Goal: Navigation & Orientation: Find specific page/section

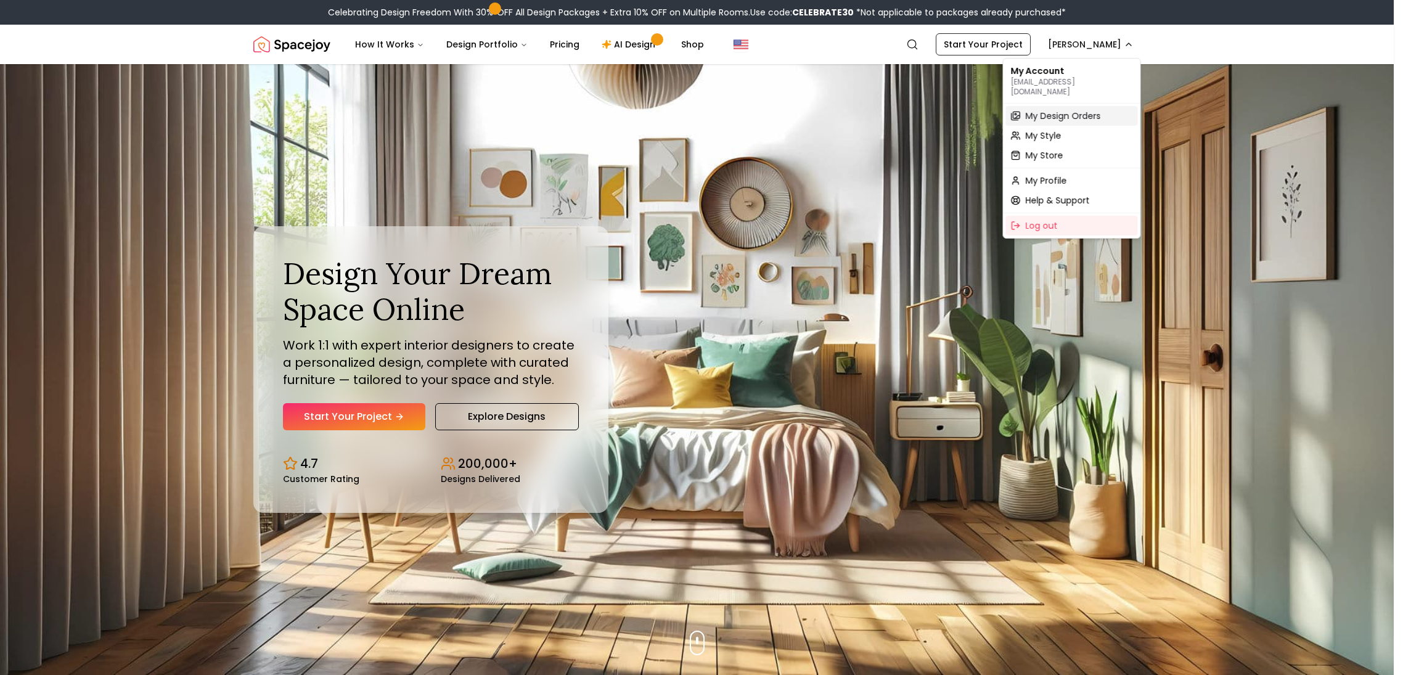
click at [1077, 110] on span "My Design Orders" at bounding box center [1063, 116] width 75 height 12
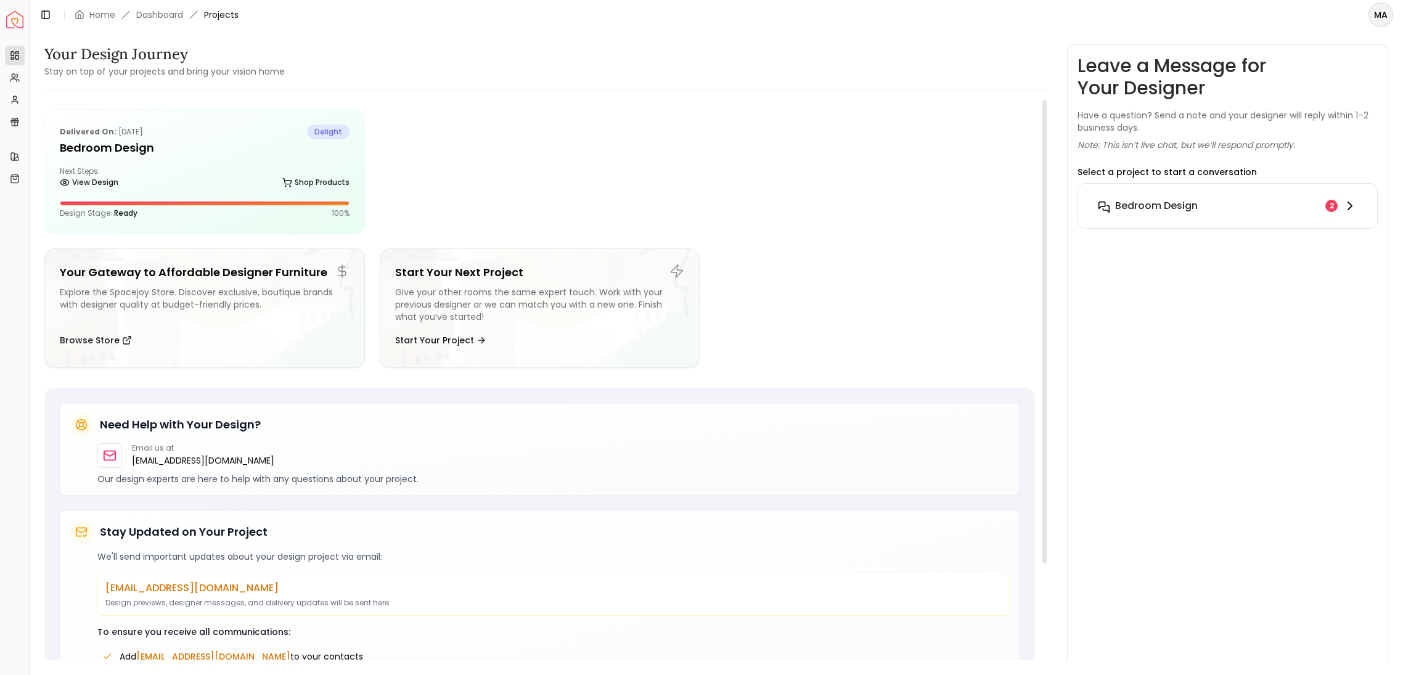
click at [1137, 211] on h6 "Bedroom Design" at bounding box center [1156, 205] width 83 height 15
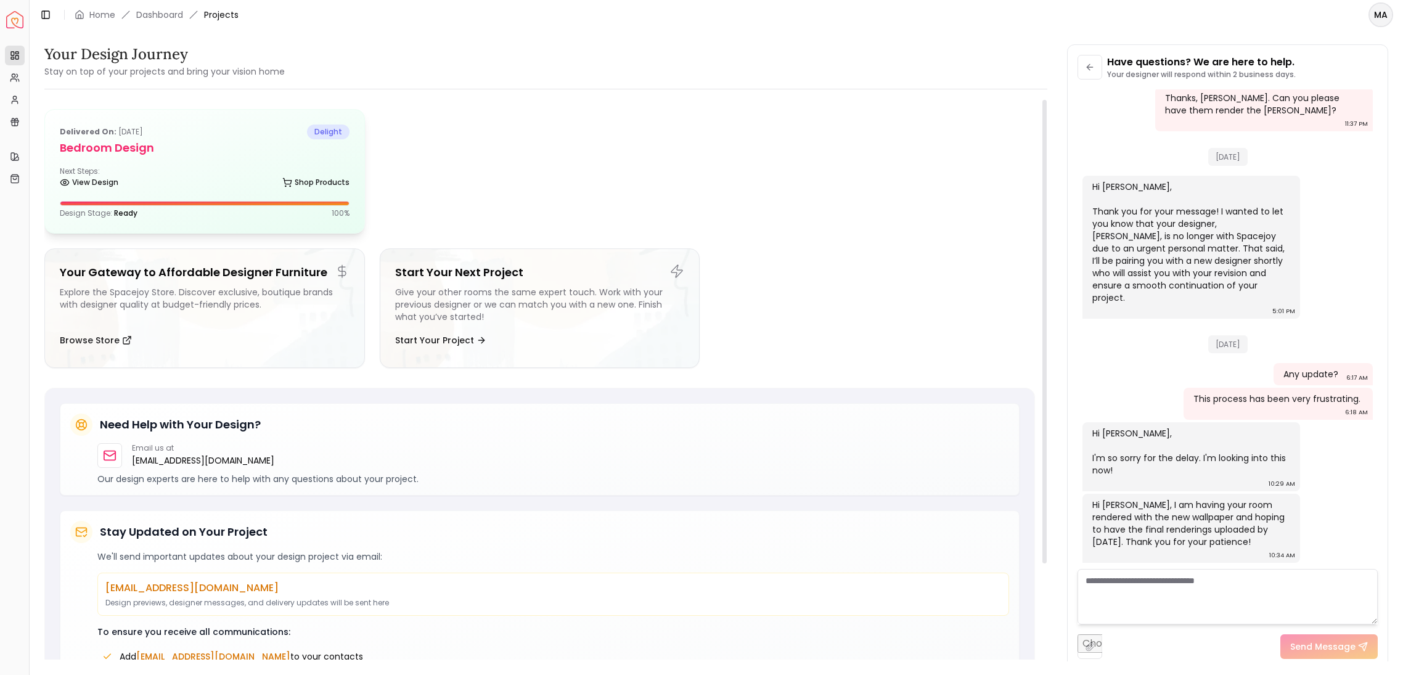
click at [245, 189] on div "View Design Shop Products" at bounding box center [205, 185] width 290 height 12
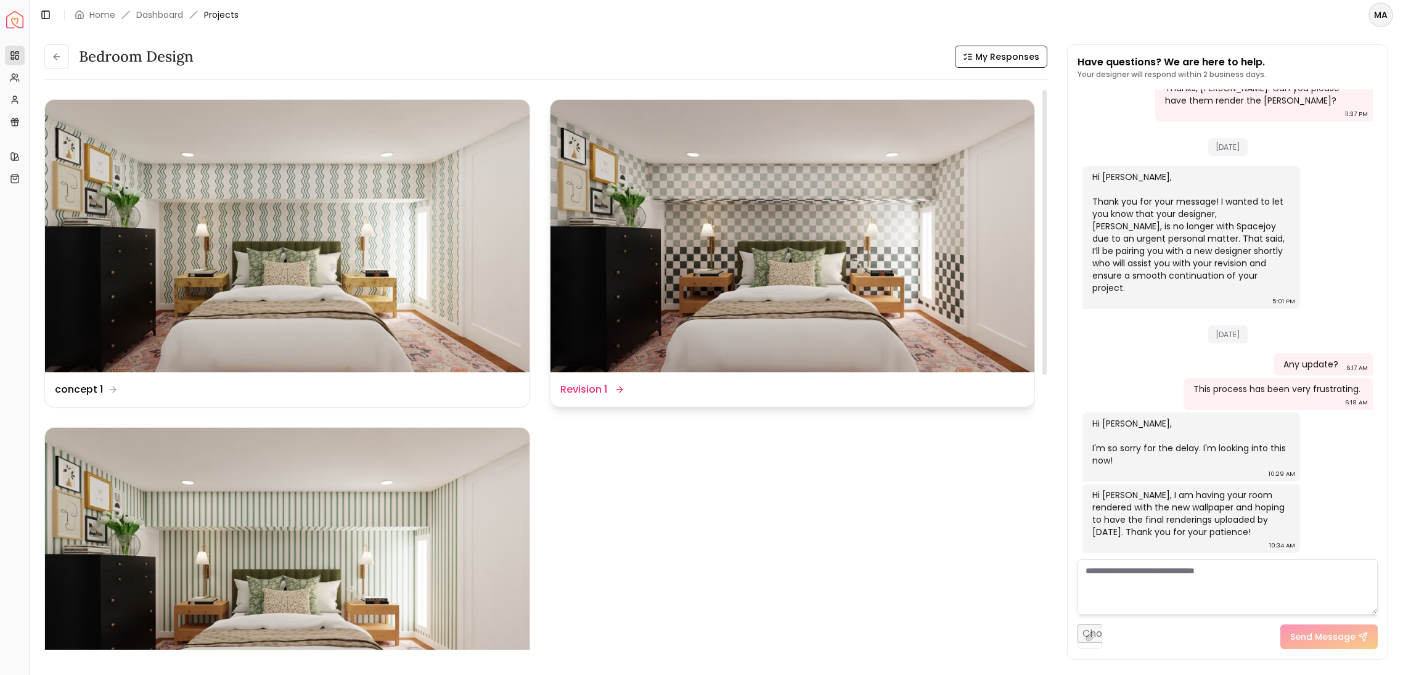
scroll to position [405, 0]
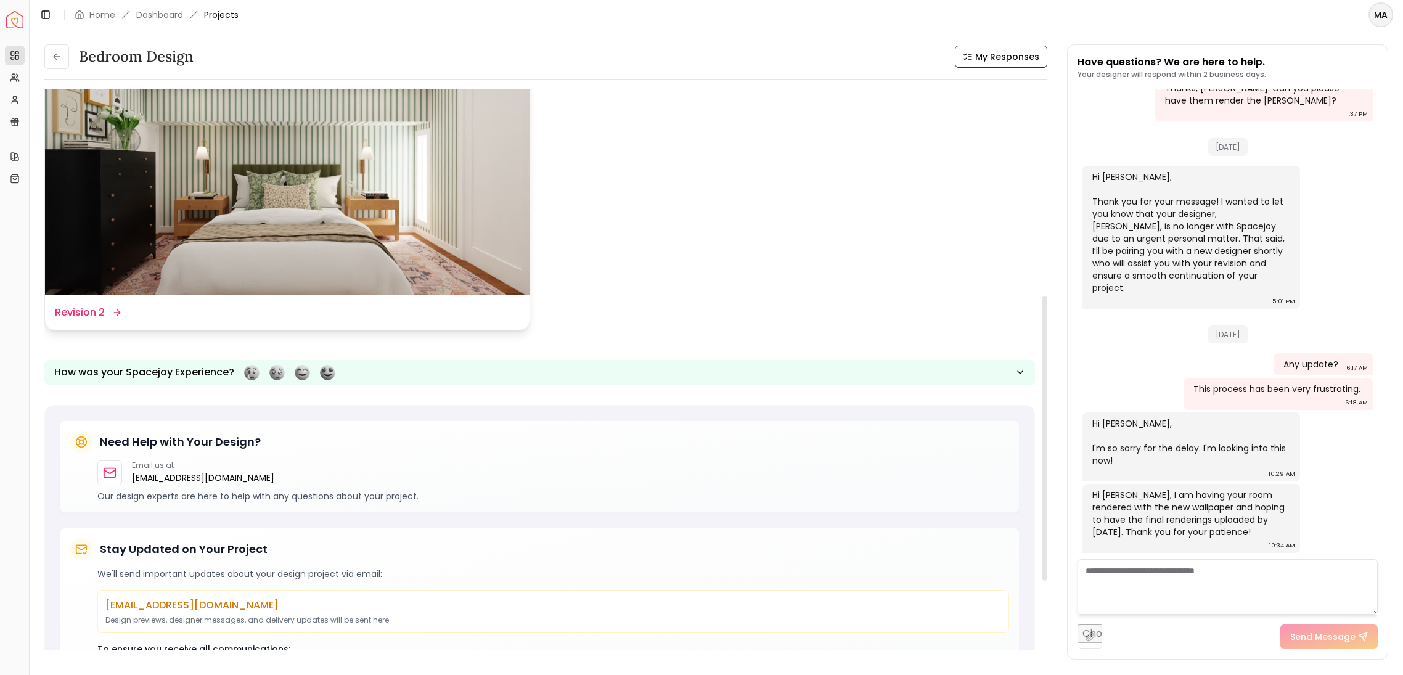
click at [370, 248] on img at bounding box center [287, 159] width 484 height 272
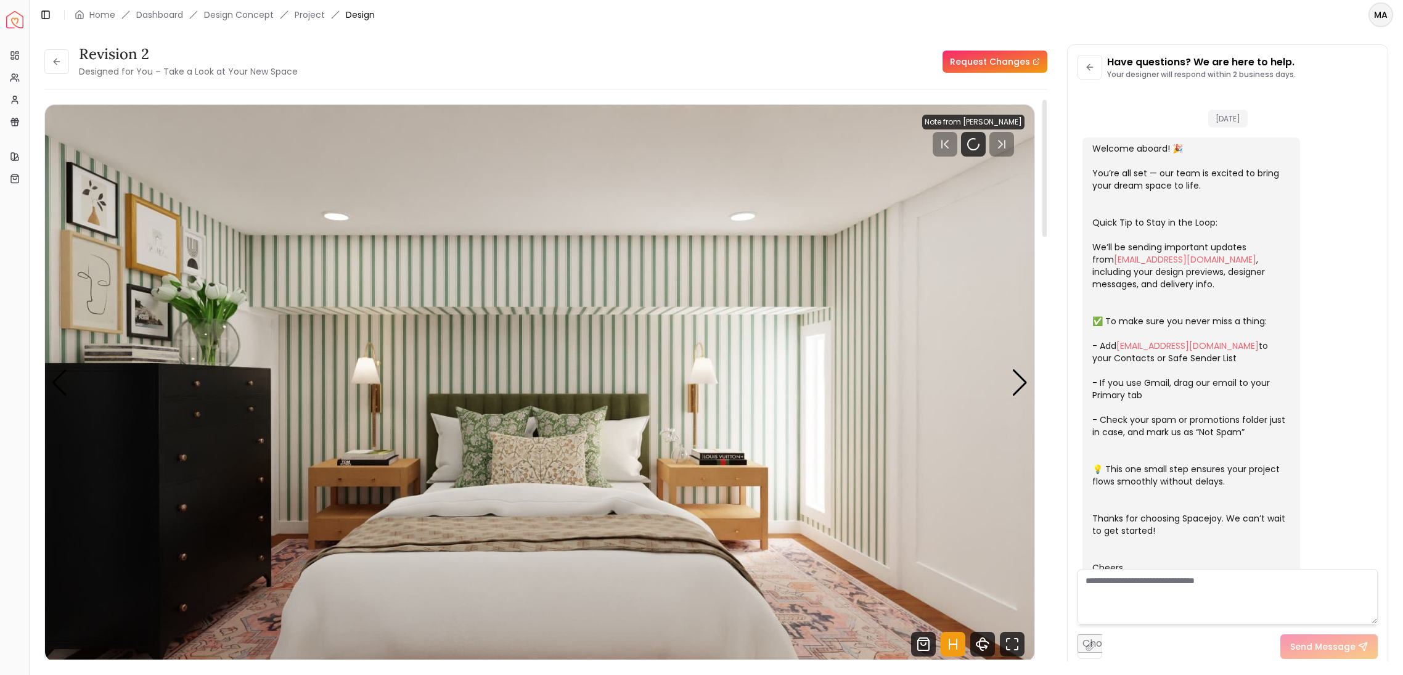
scroll to position [1712, 0]
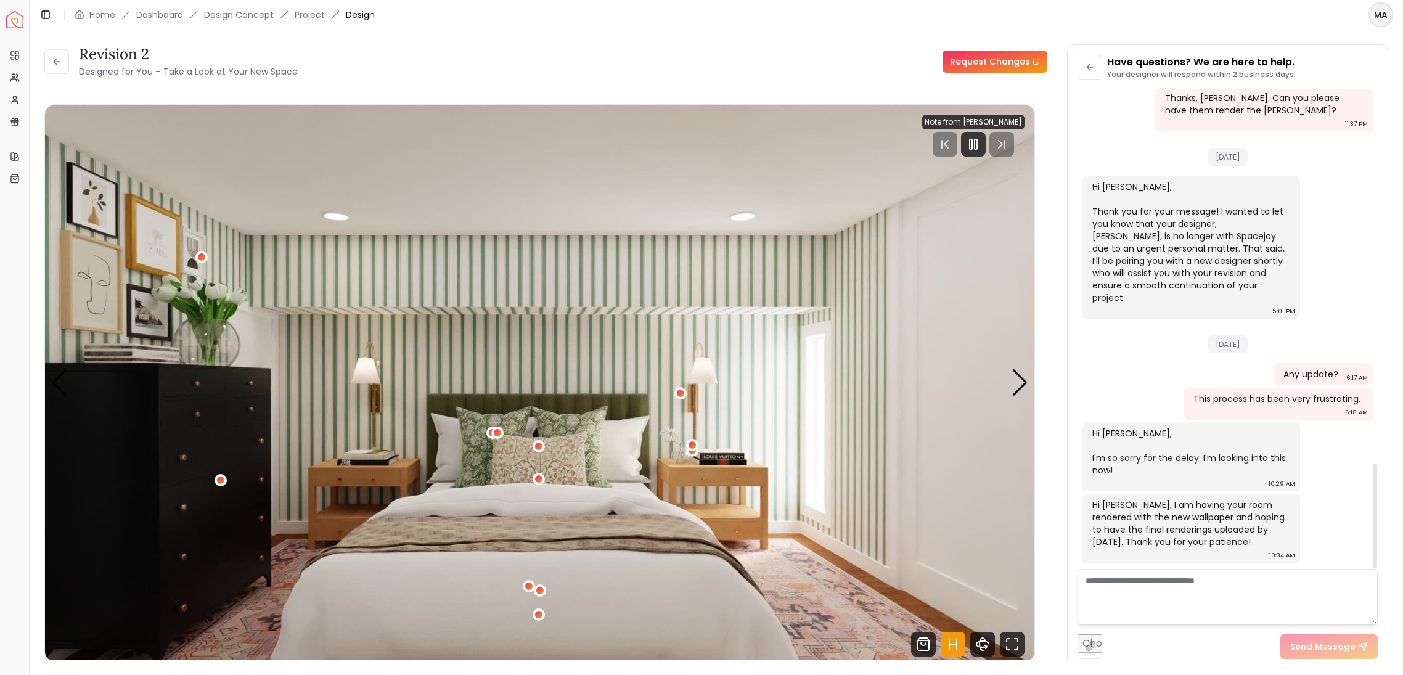
click at [1388, 6] on html "Spacejoy Dashboard Overview Projects My Referrals My Profile Gift Card Balance …" at bounding box center [701, 337] width 1403 height 675
drag, startPoint x: 197, startPoint y: 17, endPoint x: 160, endPoint y: 10, distance: 37.5
click at [193, 15] on html "Spacejoy Dashboard Overview Projects My Referrals My Profile Gift Card Balance …" at bounding box center [701, 337] width 1403 height 675
click at [152, 10] on link "Dashboard" at bounding box center [159, 15] width 47 height 12
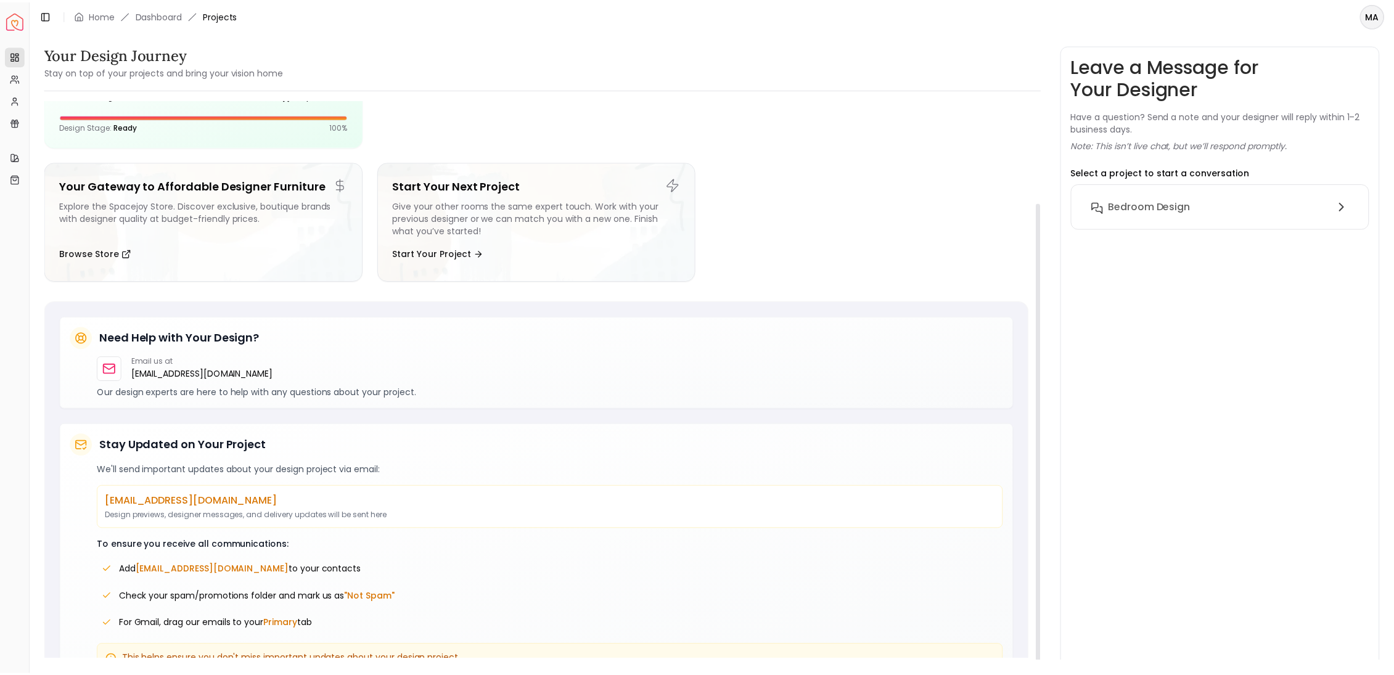
scroll to position [128, 0]
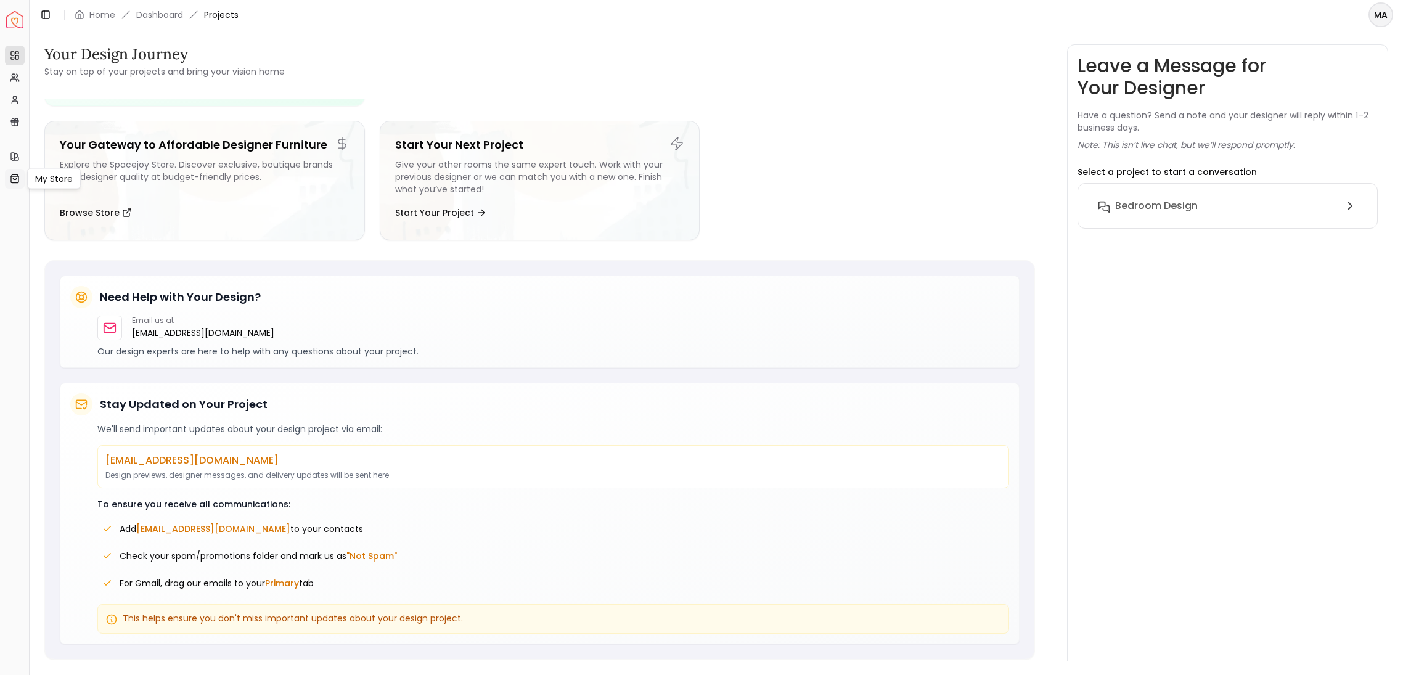
click at [16, 174] on icon at bounding box center [15, 179] width 10 height 10
click at [9, 25] on img "Spacejoy" at bounding box center [14, 19] width 17 height 17
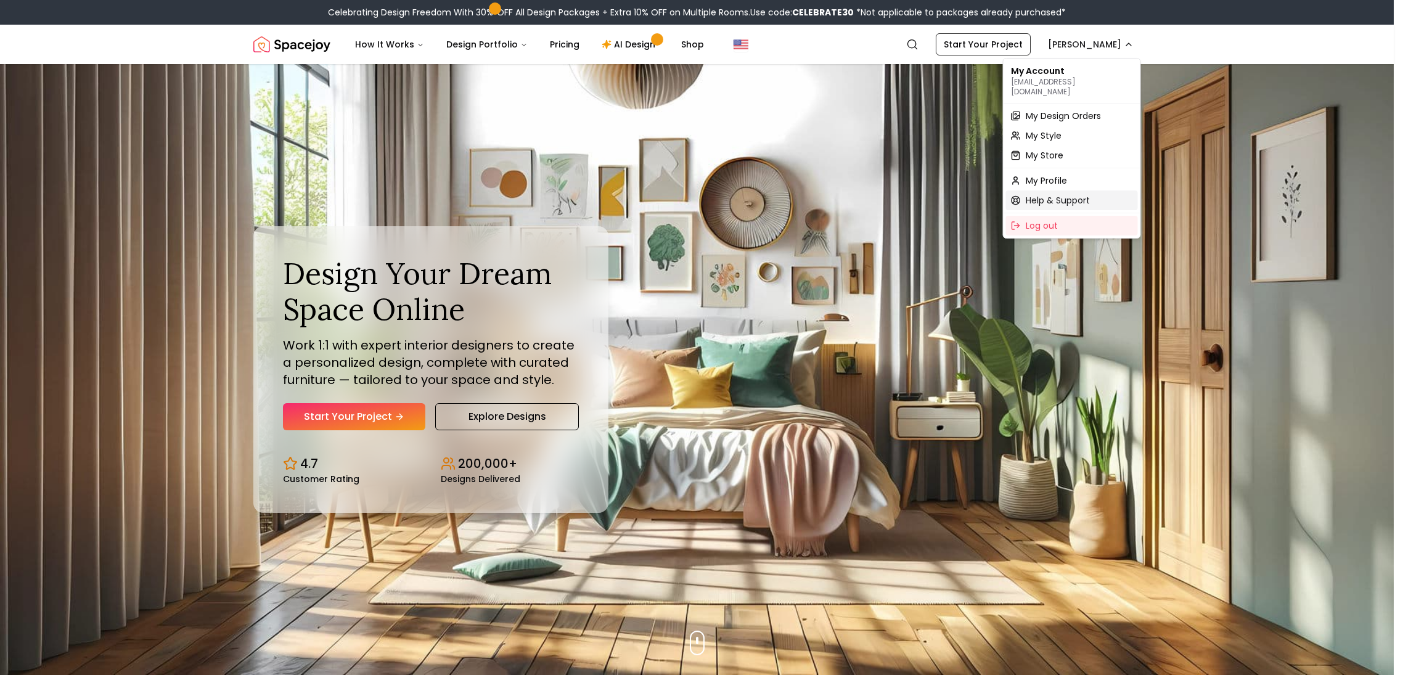
click at [1055, 194] on span "Help & Support" at bounding box center [1058, 200] width 64 height 12
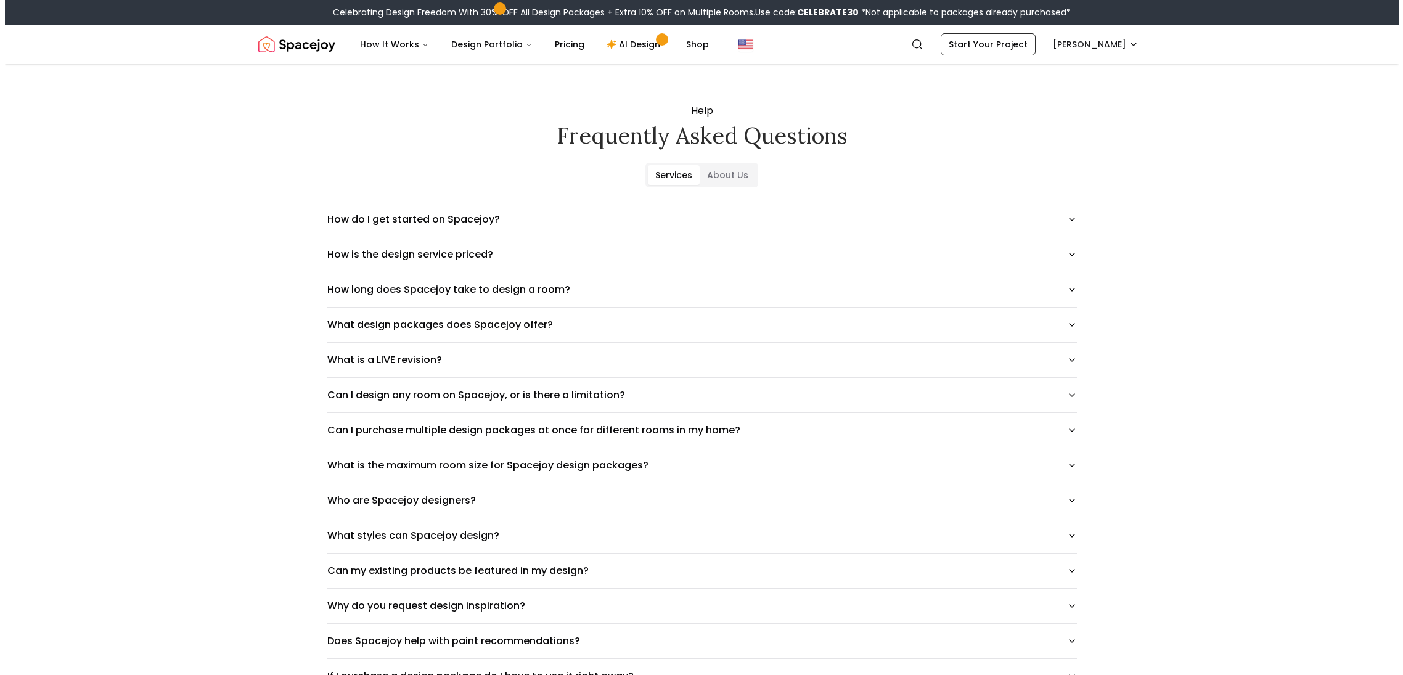
scroll to position [2, 0]
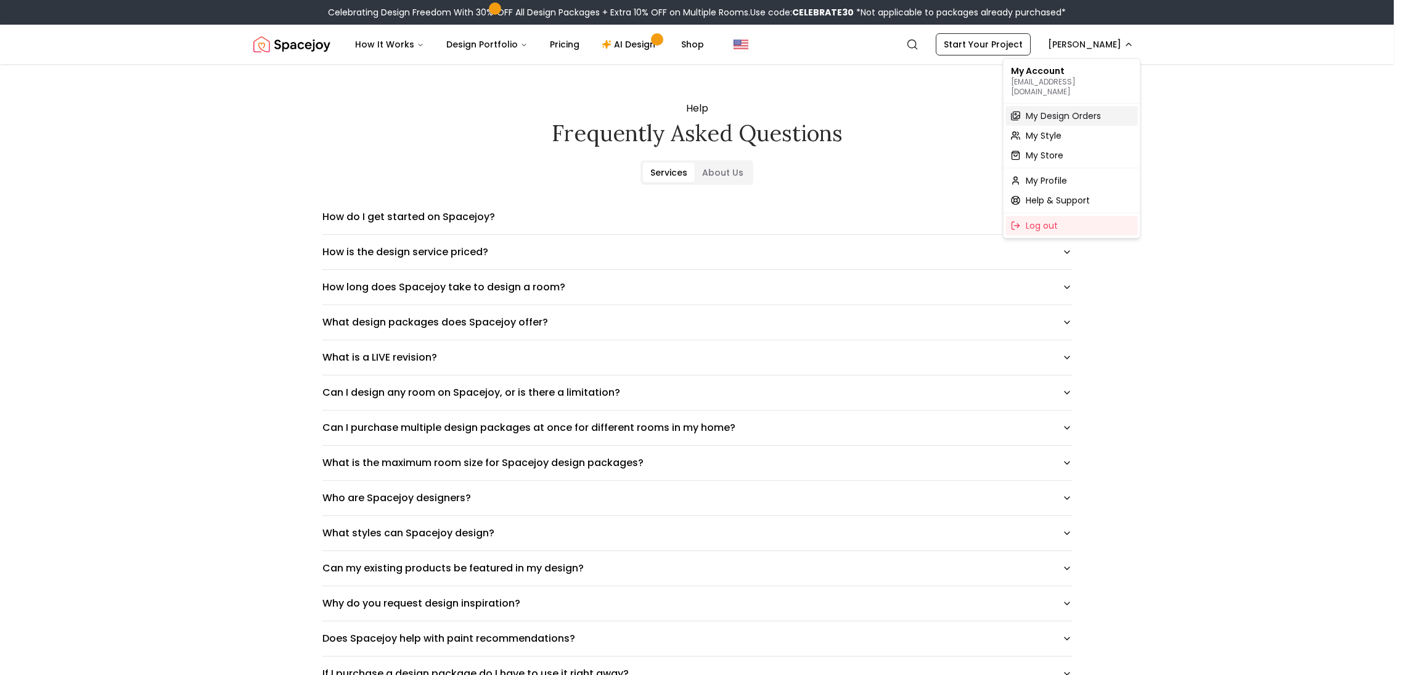
click at [1058, 110] on span "My Design Orders" at bounding box center [1063, 116] width 75 height 12
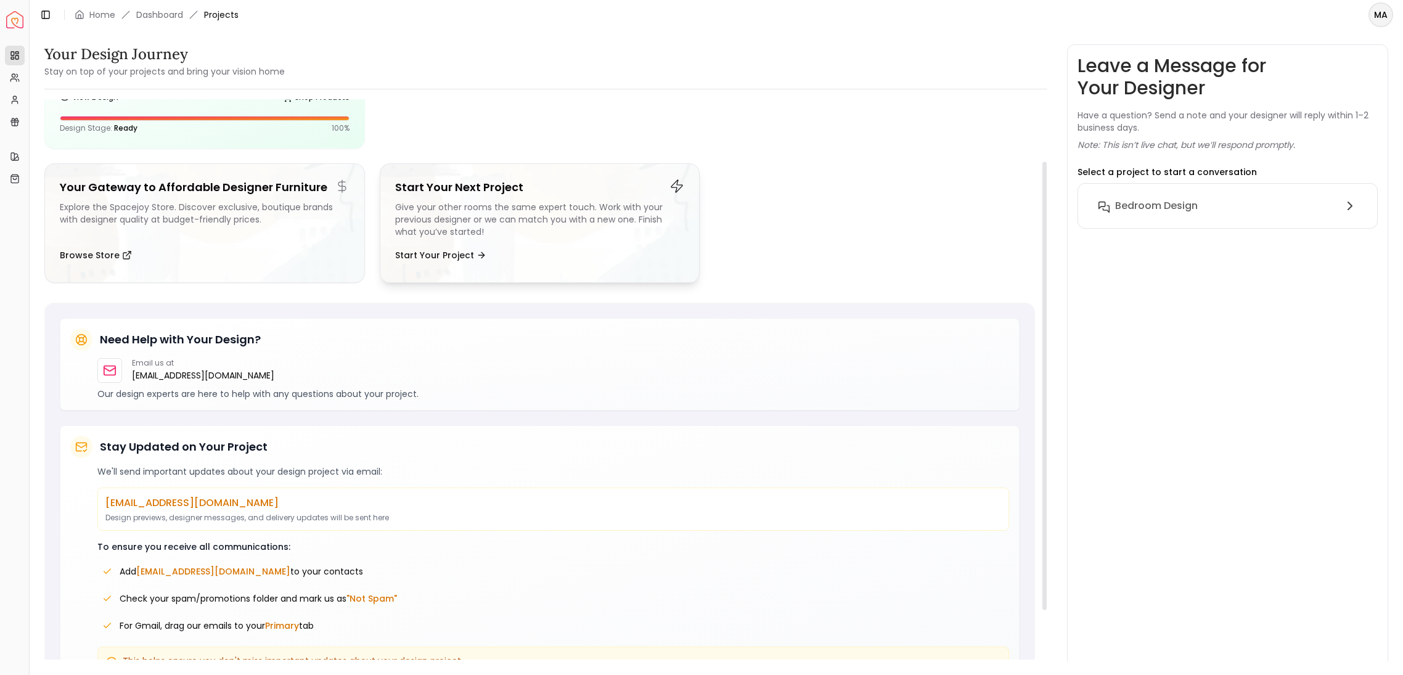
scroll to position [128, 0]
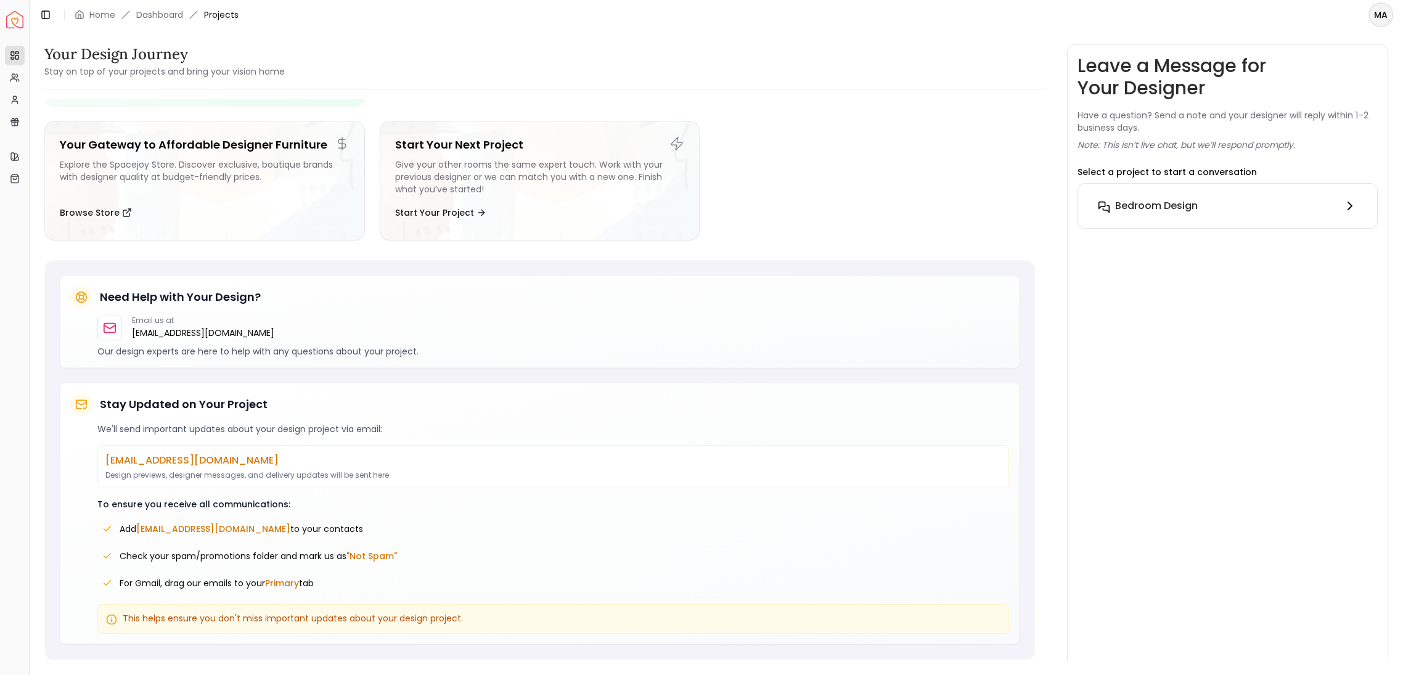
click at [1157, 209] on h6 "Bedroom Design" at bounding box center [1156, 205] width 83 height 15
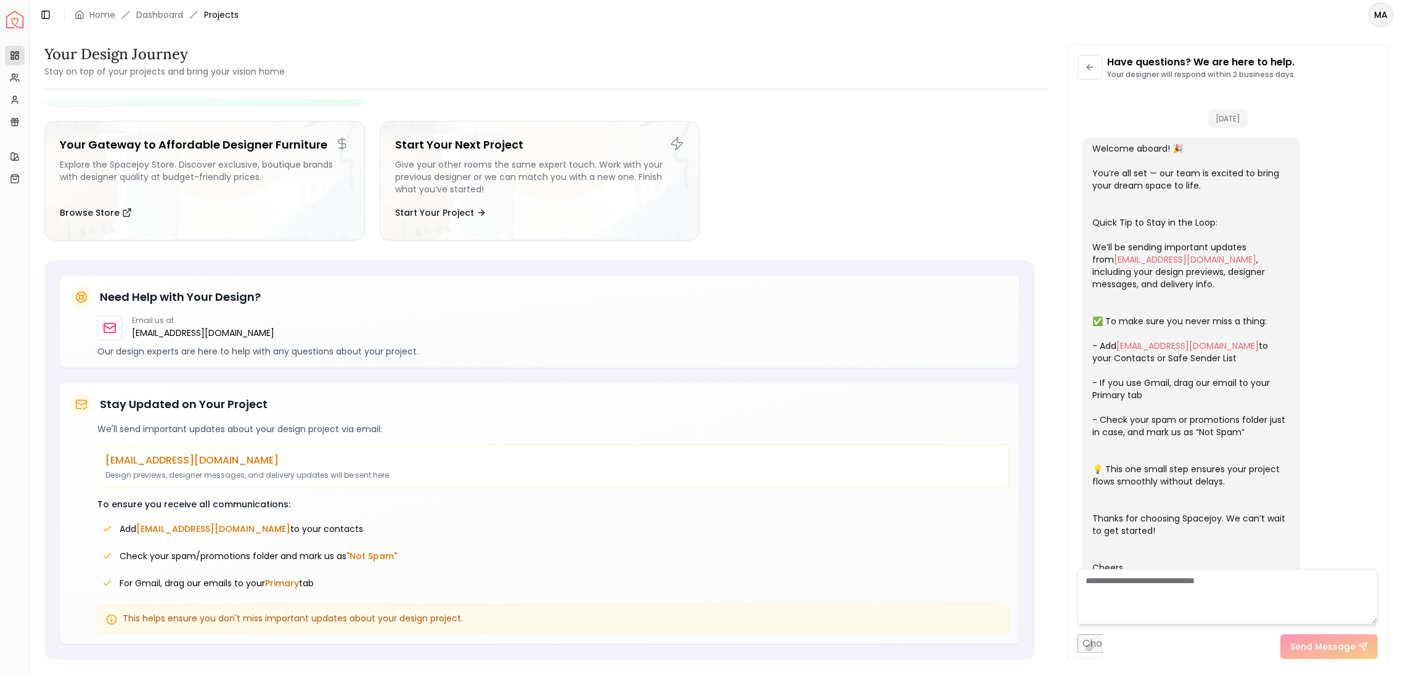
scroll to position [1712, 0]
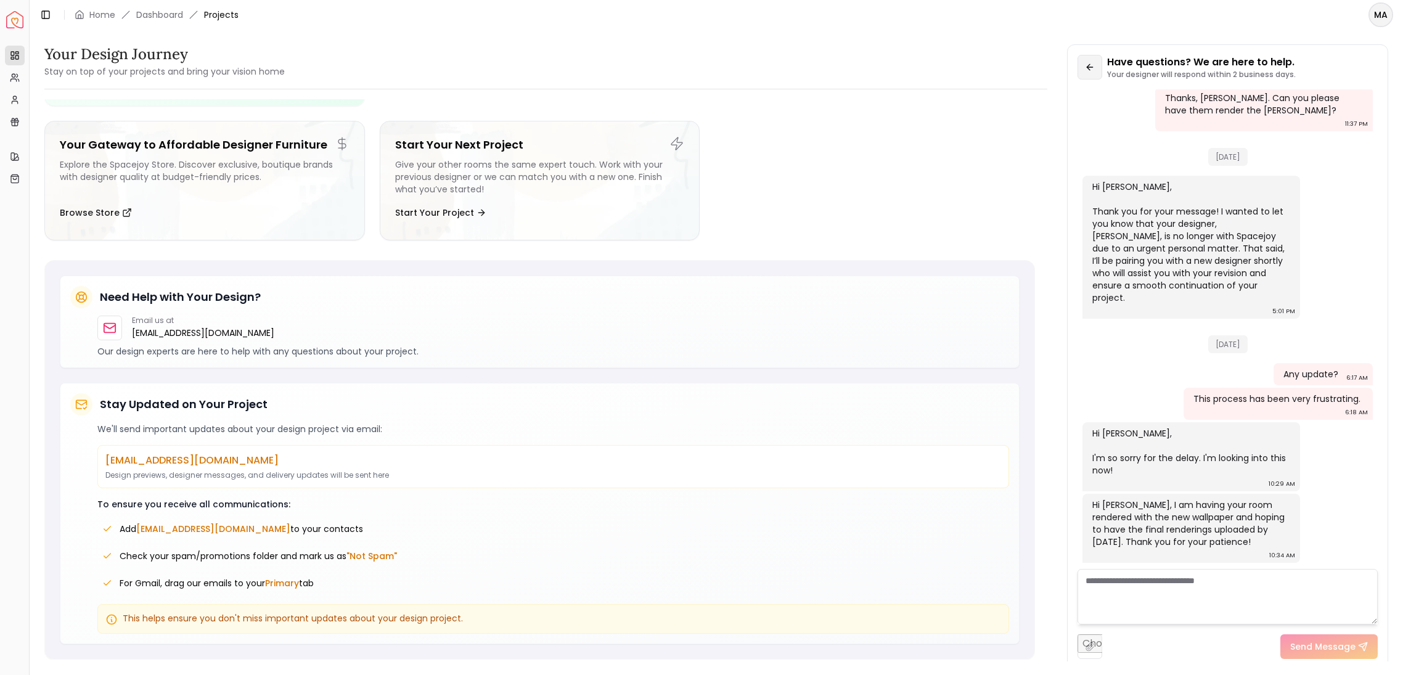
click at [1090, 69] on icon at bounding box center [1090, 67] width 10 height 10
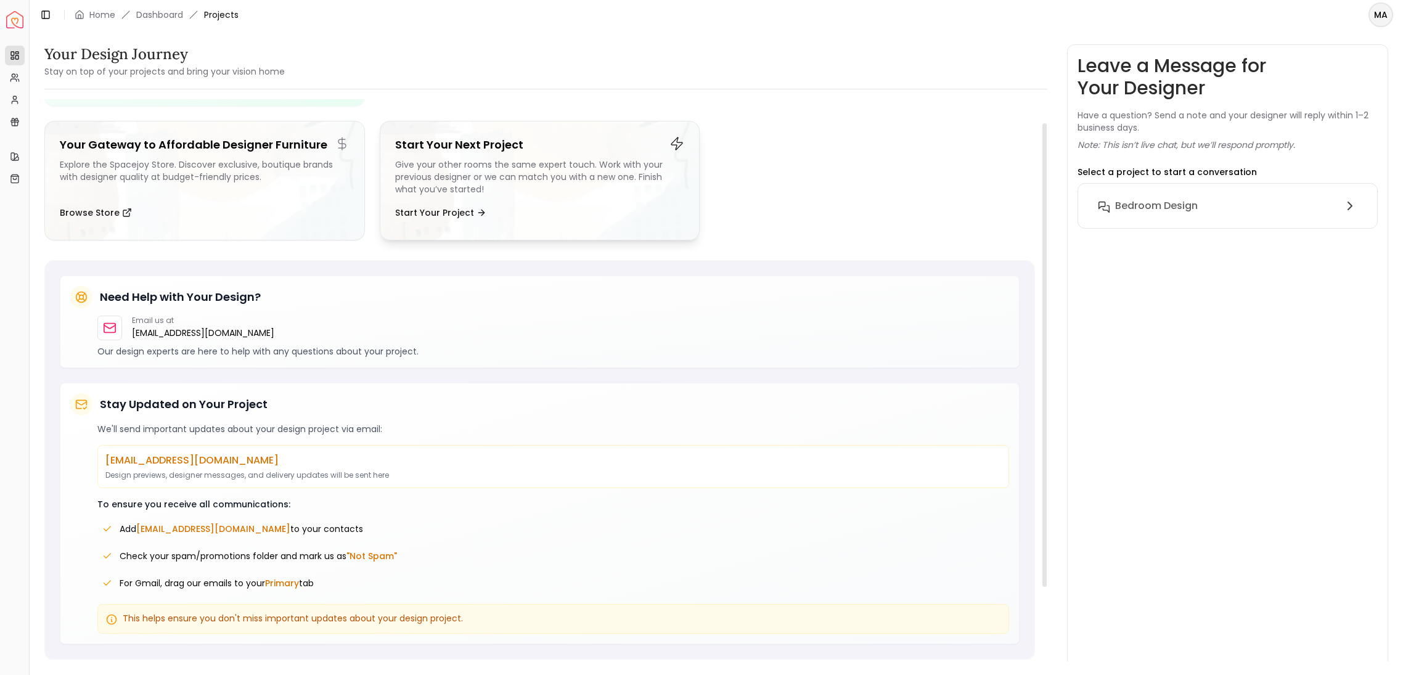
scroll to position [0, 0]
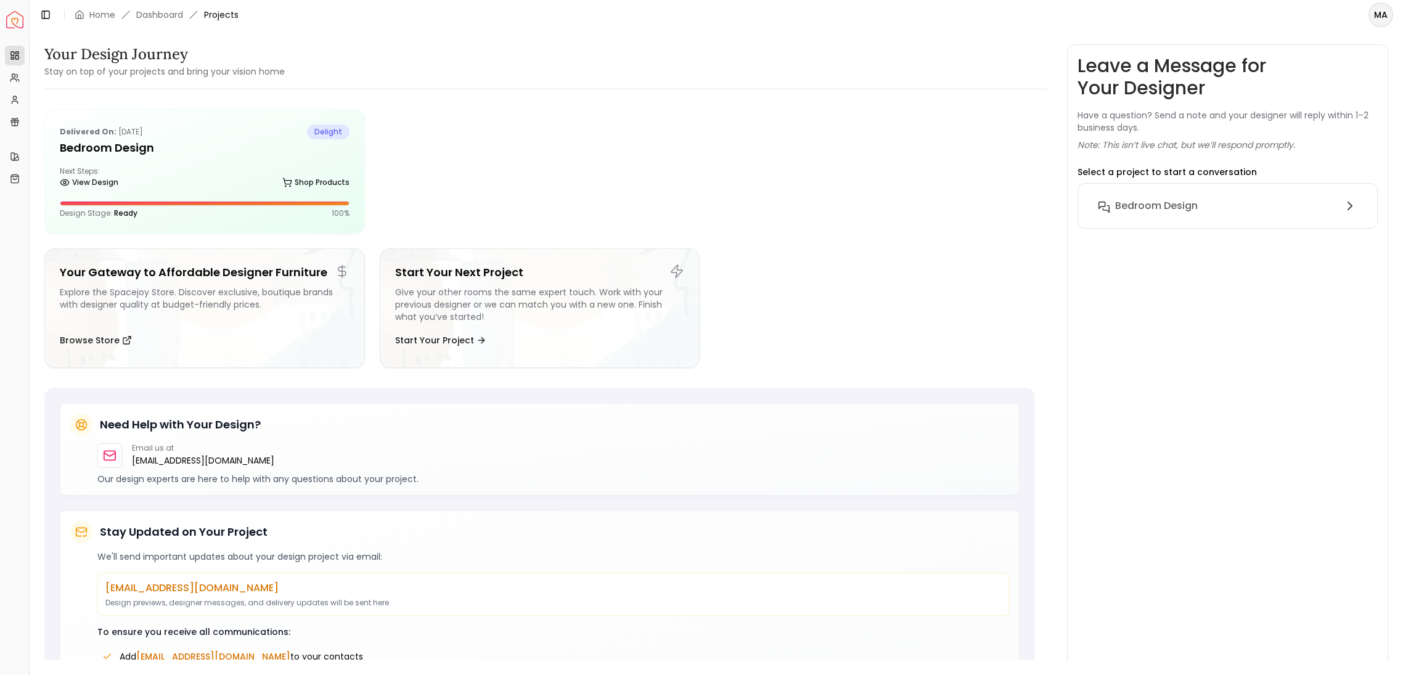
click at [21, 20] on img "Spacejoy" at bounding box center [14, 19] width 17 height 17
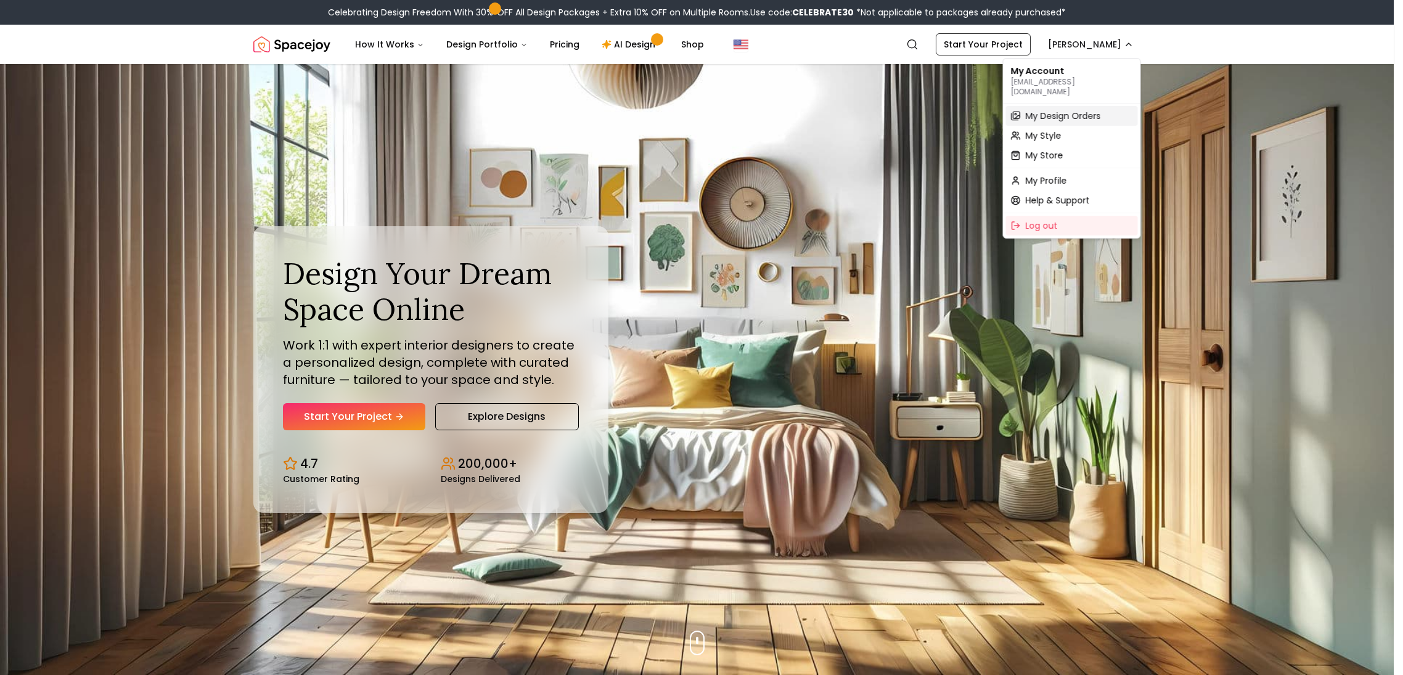
click at [1061, 110] on span "My Design Orders" at bounding box center [1063, 116] width 75 height 12
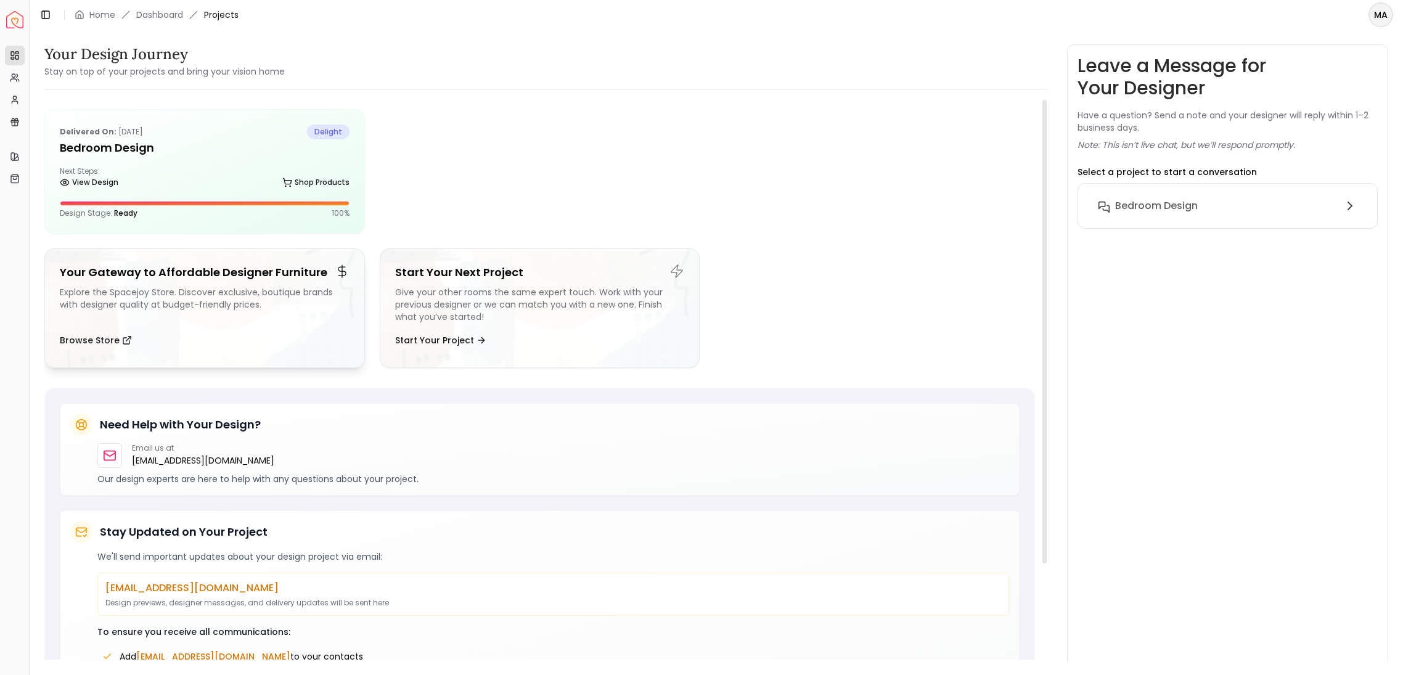
scroll to position [2, 0]
click at [44, 19] on icon at bounding box center [46, 15] width 10 height 10
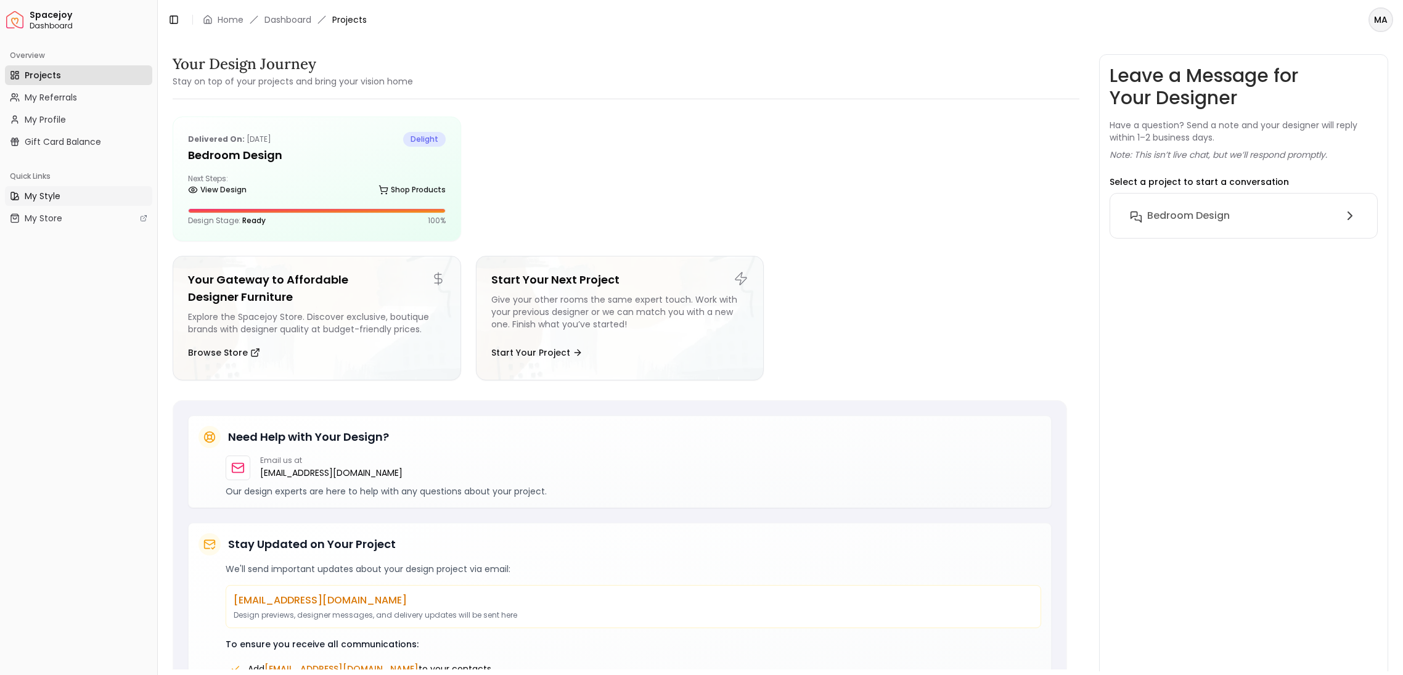
click at [62, 189] on link "My Style" at bounding box center [78, 196] width 147 height 20
